Goal: Navigation & Orientation: Find specific page/section

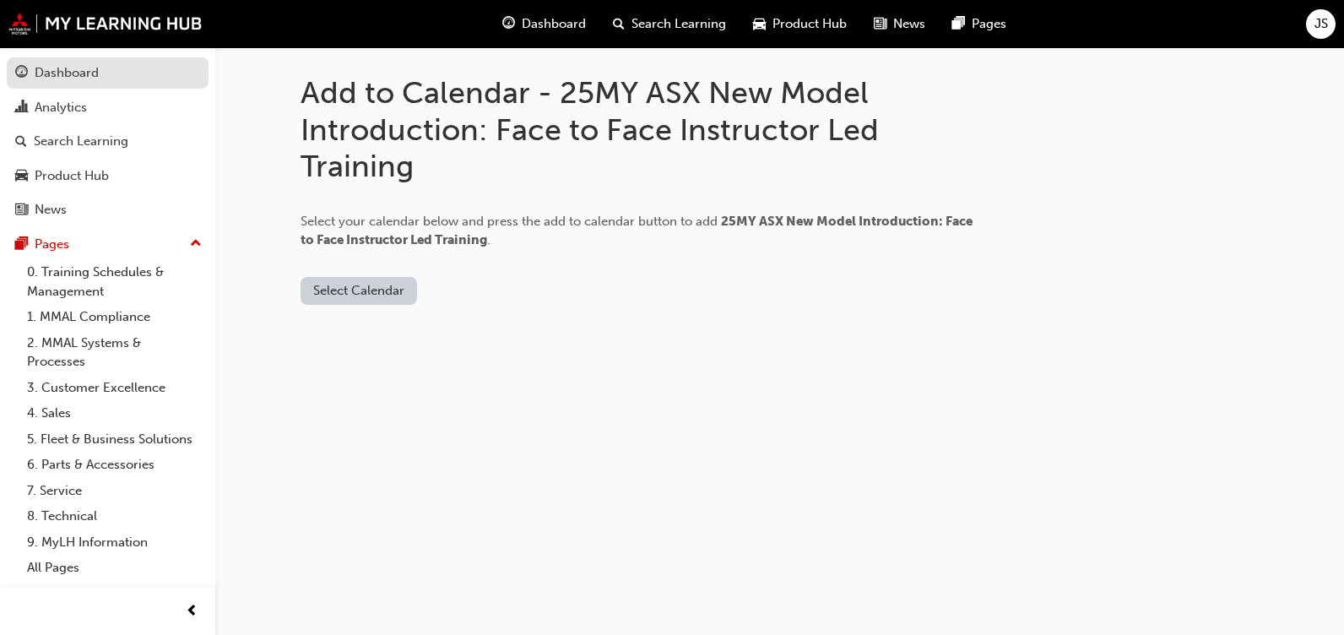
click at [58, 67] on div "Dashboard" at bounding box center [67, 72] width 64 height 19
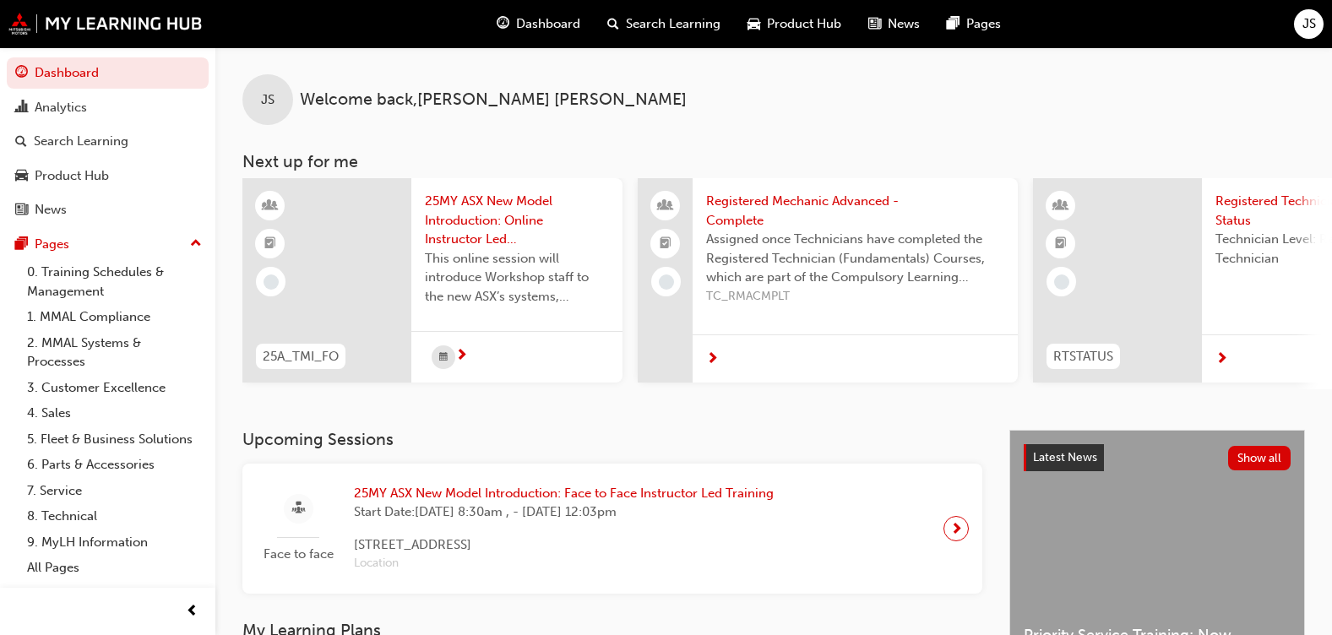
click at [274, 89] on div "JS" at bounding box center [267, 99] width 51 height 51
click at [406, 100] on span "Welcome back , [PERSON_NAME]" at bounding box center [493, 99] width 387 height 19
click at [53, 242] on div "Pages" at bounding box center [52, 244] width 35 height 19
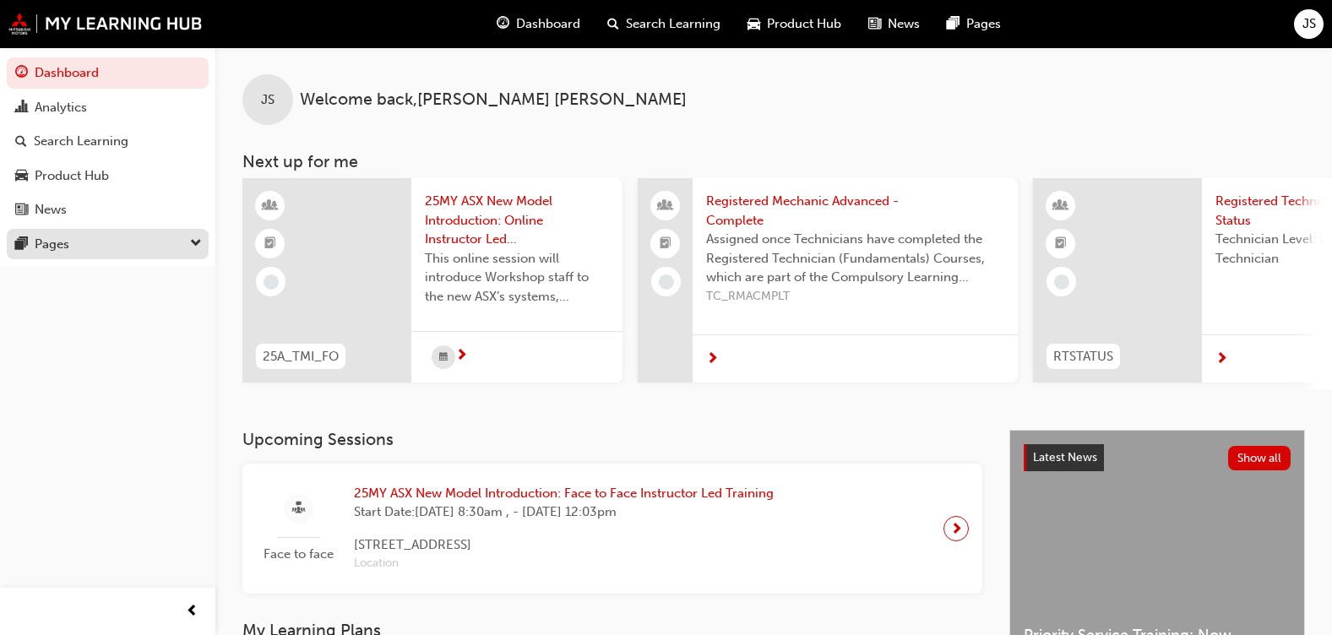
click at [53, 242] on div "Pages" at bounding box center [52, 244] width 35 height 19
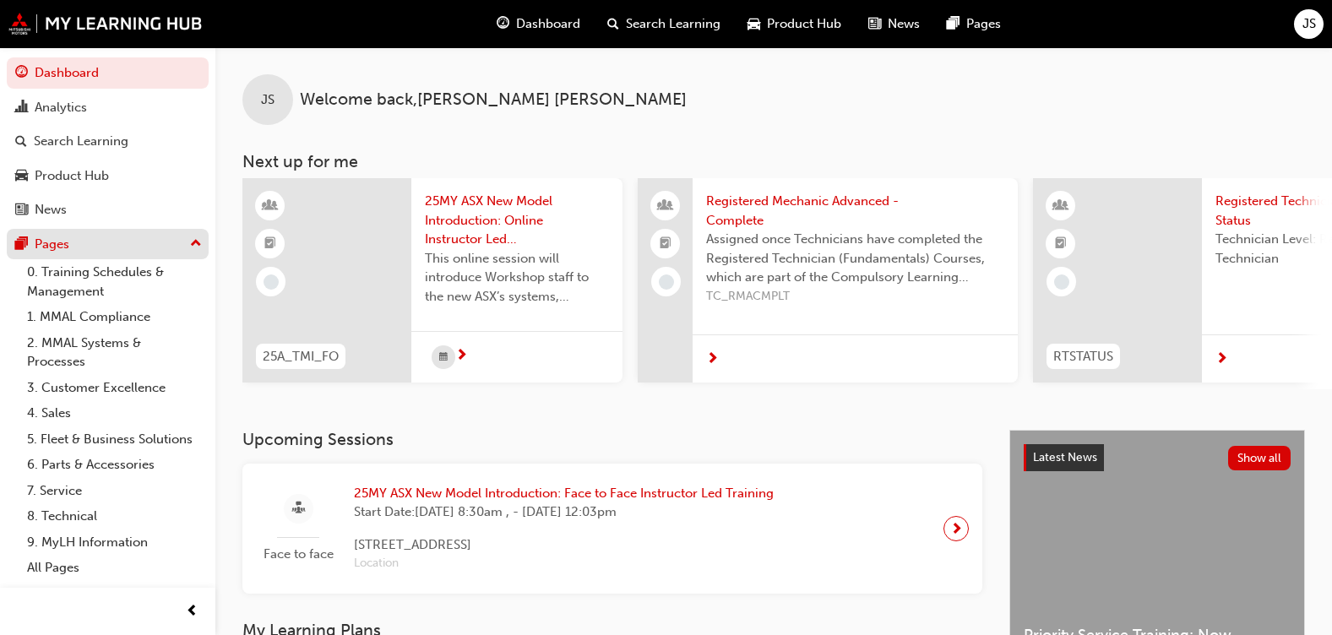
click at [56, 237] on div "Pages" at bounding box center [52, 244] width 35 height 19
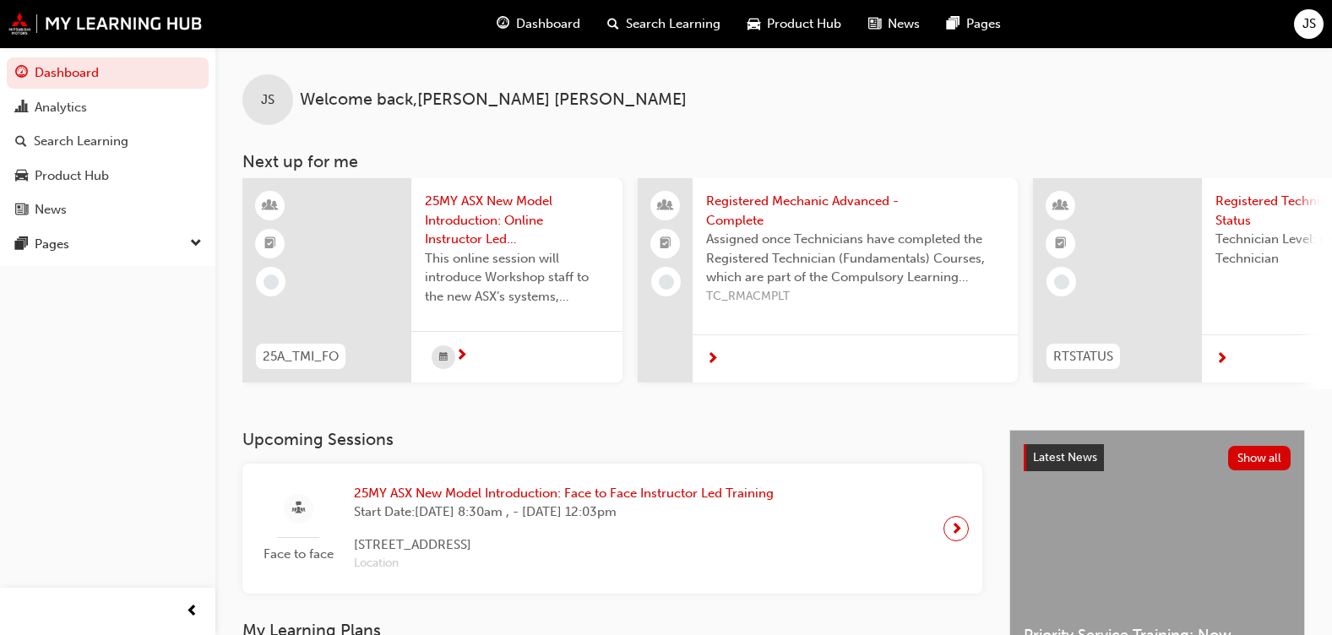
click at [535, 20] on span "Dashboard" at bounding box center [548, 23] width 64 height 19
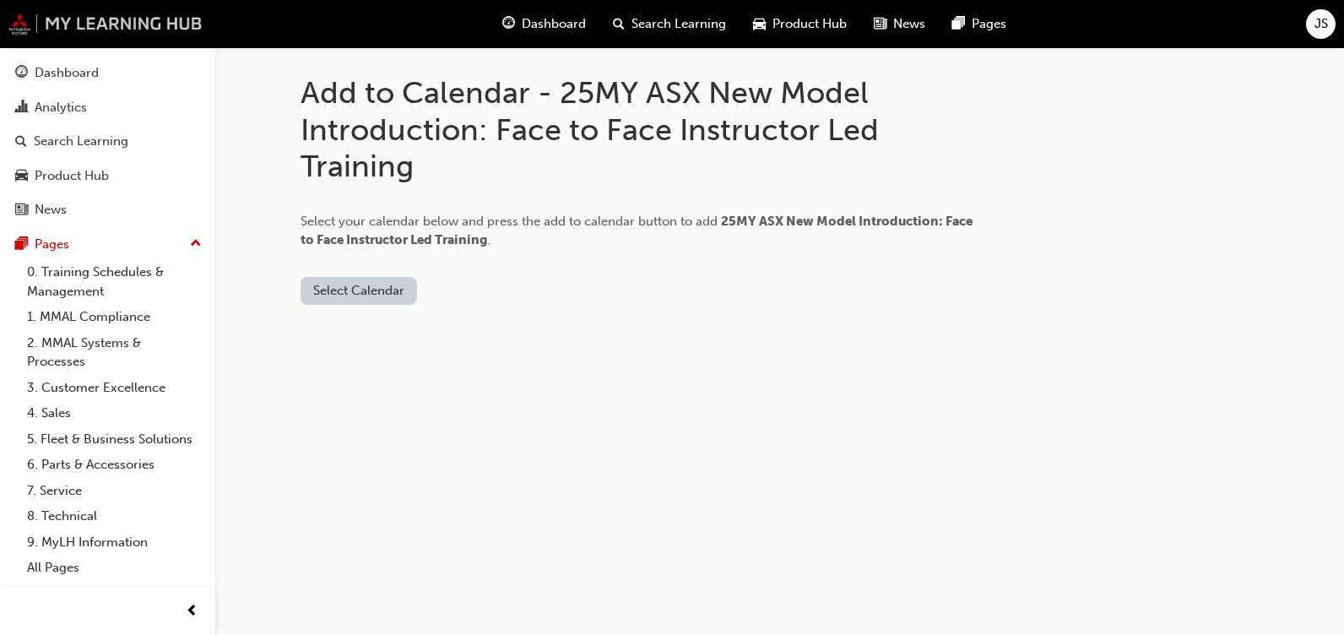
click at [89, 15] on img at bounding box center [105, 24] width 194 height 22
